Goal: Task Accomplishment & Management: Manage account settings

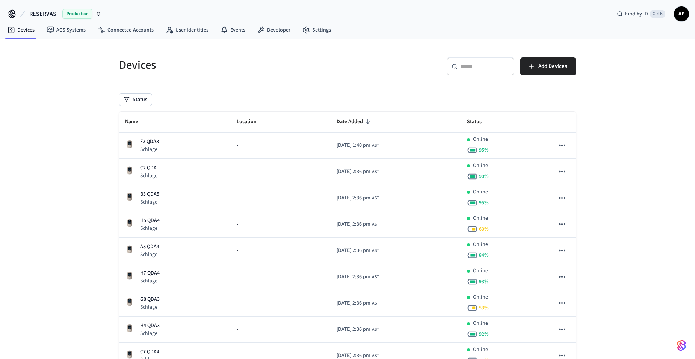
click at [684, 9] on span "AP" at bounding box center [682, 14] width 14 height 14
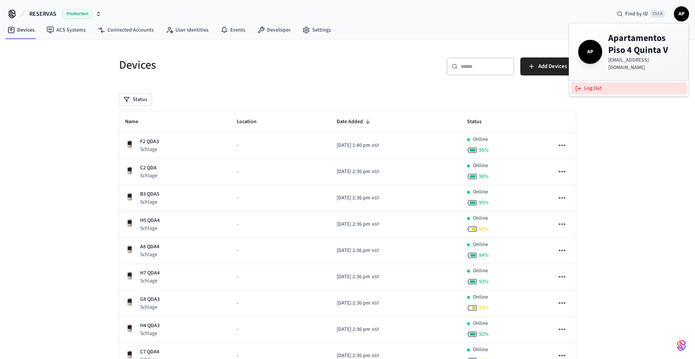
click at [600, 82] on button "Log Out" at bounding box center [629, 88] width 116 height 12
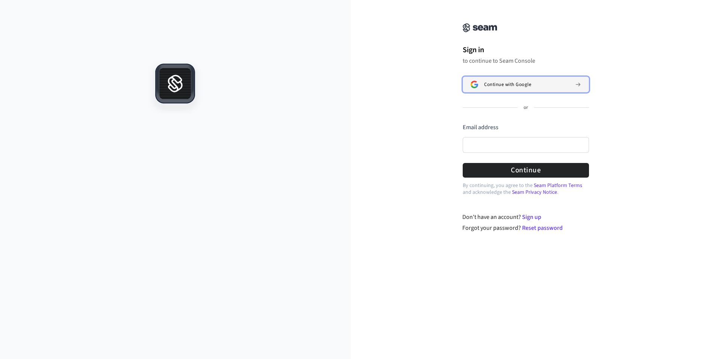
click at [512, 80] on button "Continue with Google" at bounding box center [525, 85] width 126 height 16
